Goal: Check status: Check status

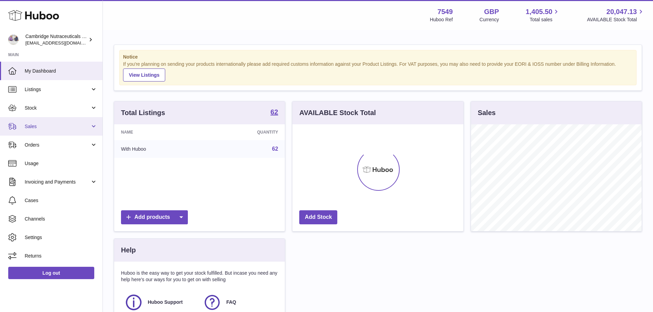
scroll to position [107, 171]
click at [48, 126] on span "Sales" at bounding box center [57, 126] width 65 height 7
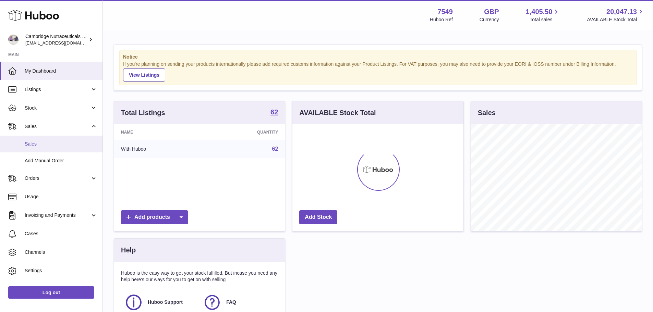
click at [52, 142] on span "Sales" at bounding box center [61, 144] width 73 height 7
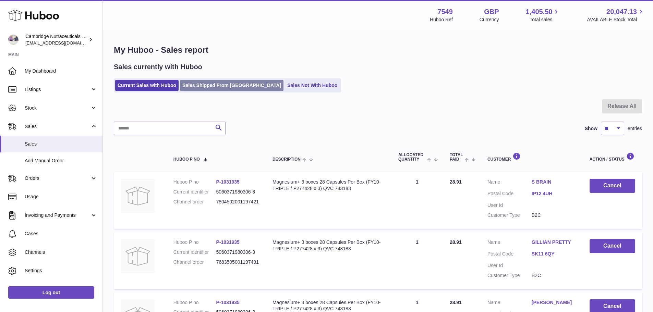
click at [214, 85] on link "Sales Shipped From Huboo" at bounding box center [232, 85] width 104 height 11
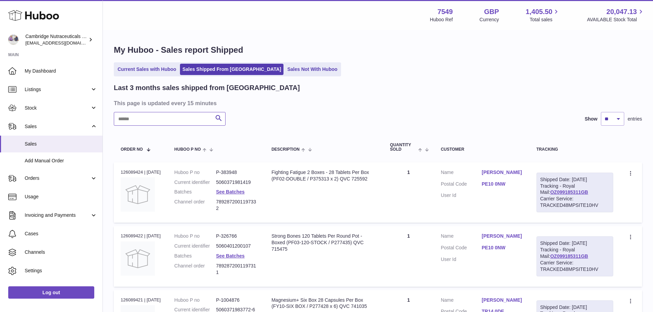
click at [192, 116] on input "text" at bounding box center [170, 119] width 112 height 14
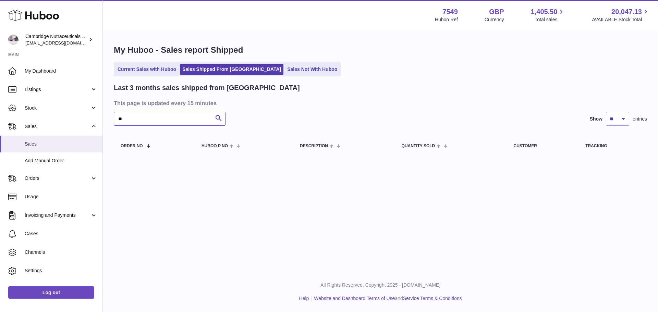
type input "*"
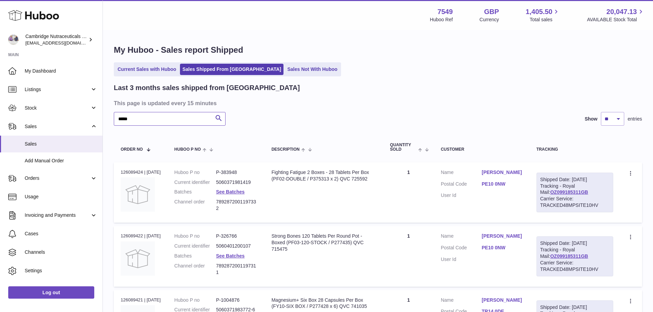
type input "******"
